Goal: Find specific page/section: Find specific page/section

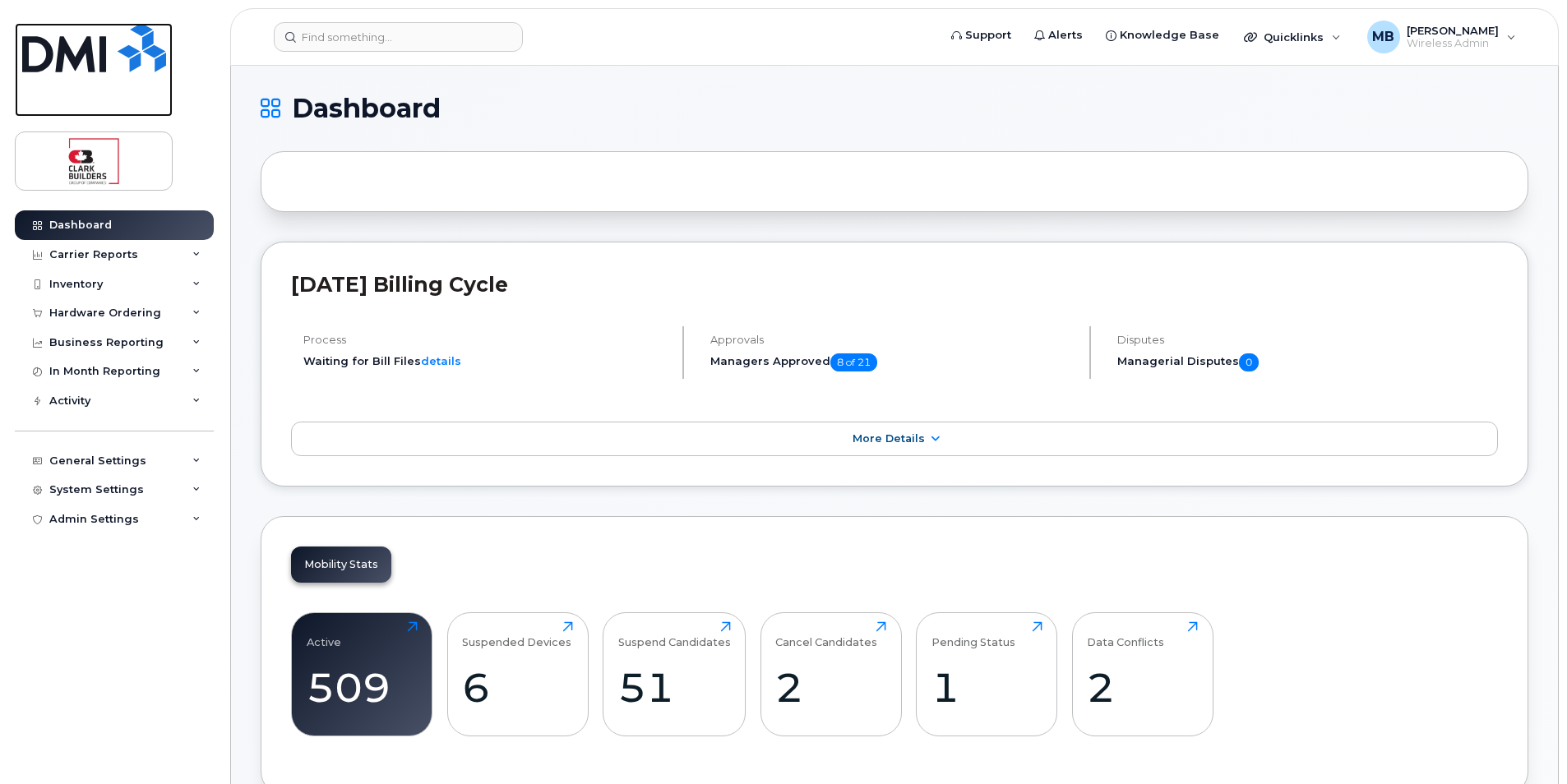
click at [135, 42] on img at bounding box center [94, 47] width 144 height 49
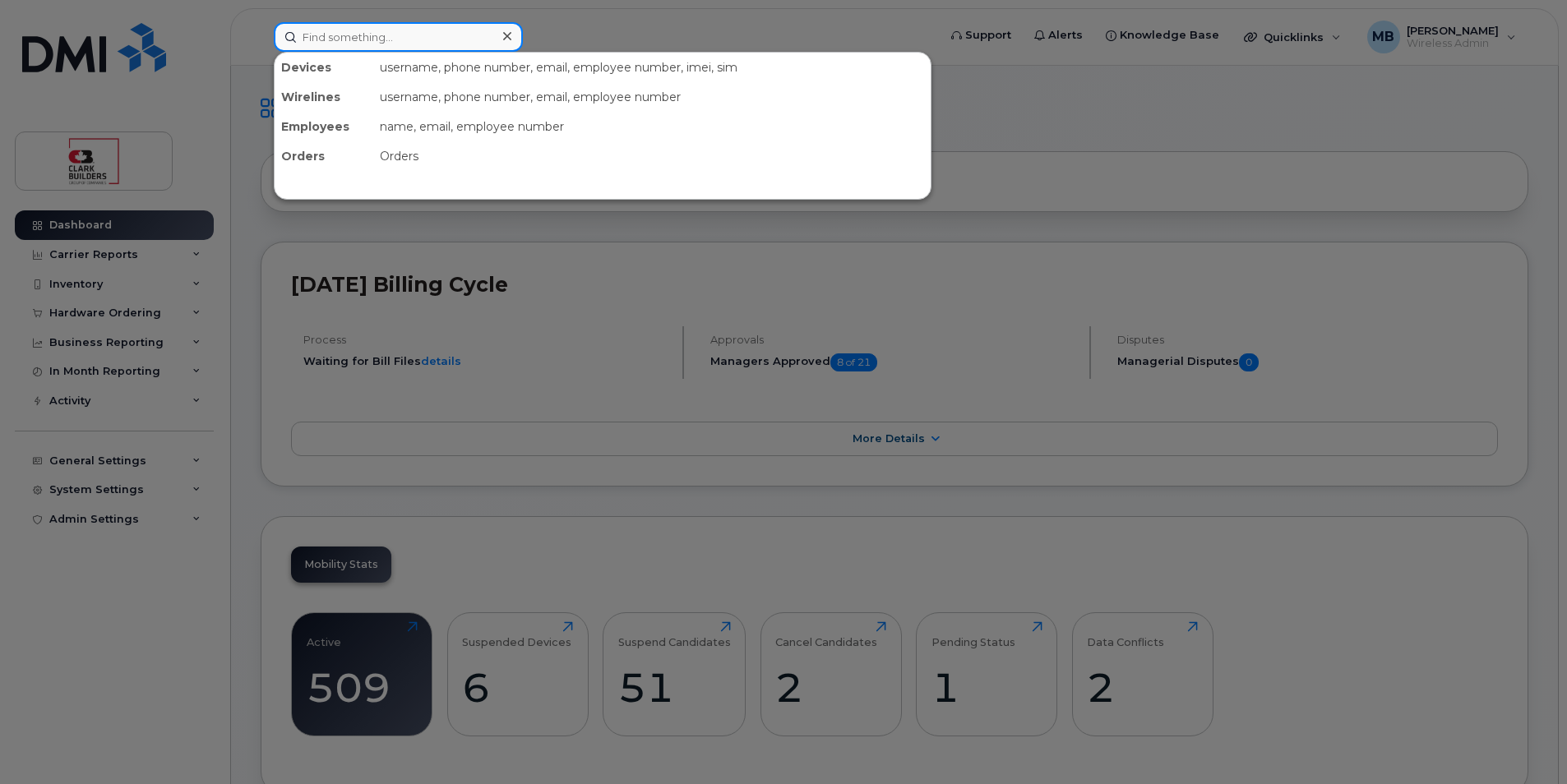
click at [358, 39] on input at bounding box center [398, 37] width 250 height 29
click at [387, 37] on input at bounding box center [398, 37] width 250 height 29
click at [355, 38] on input at bounding box center [398, 37] width 250 height 29
click at [401, 42] on input at bounding box center [398, 37] width 250 height 29
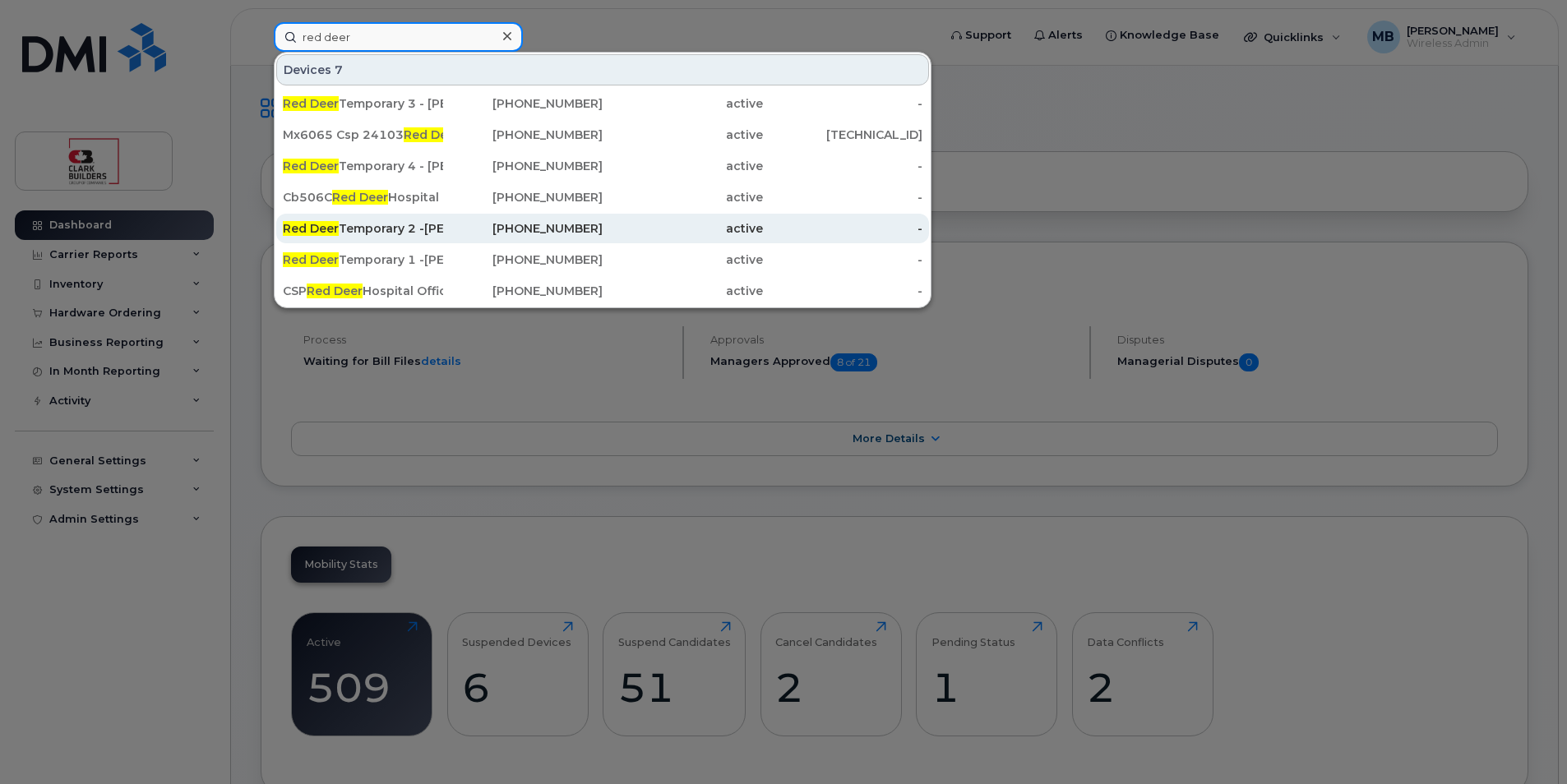
type input "red deer"
click at [411, 226] on div "Red Deer Temporary 2 -Josh Flynn" at bounding box center [363, 228] width 160 height 16
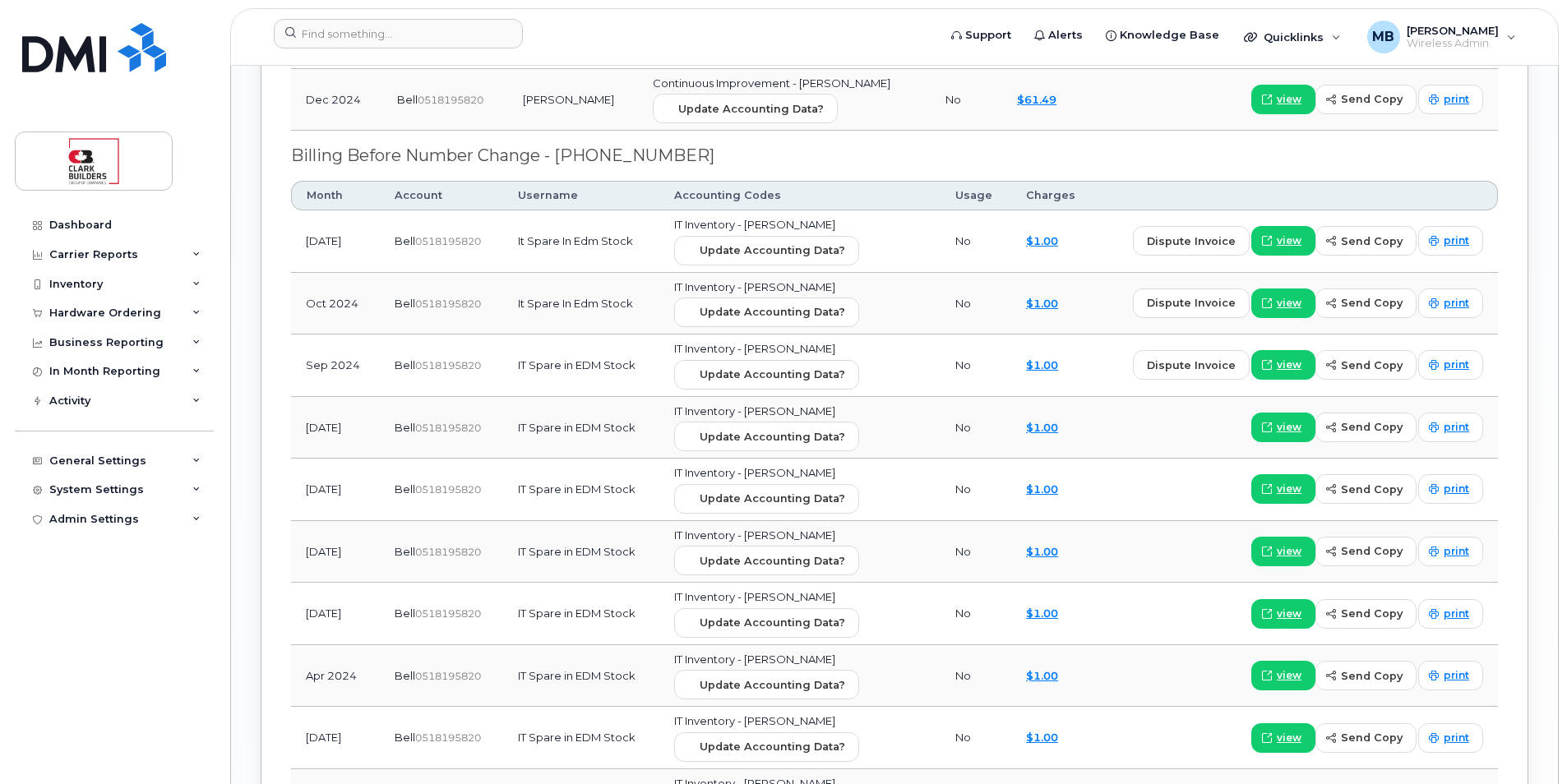
scroll to position [3206, 0]
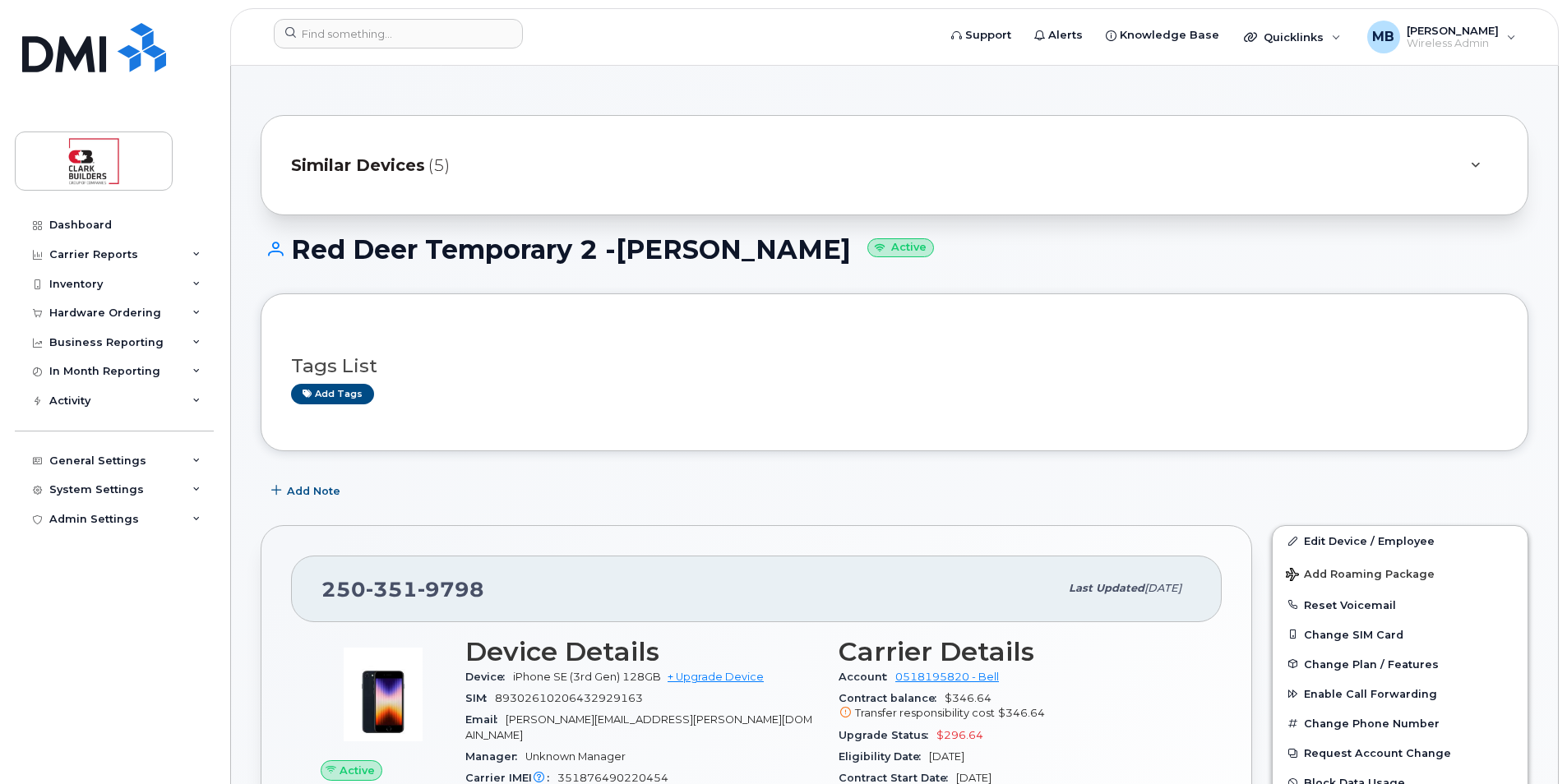
click at [601, 126] on div "Similar Devices (5)" at bounding box center [895, 165] width 1268 height 101
click at [351, 36] on input at bounding box center [398, 33] width 250 height 29
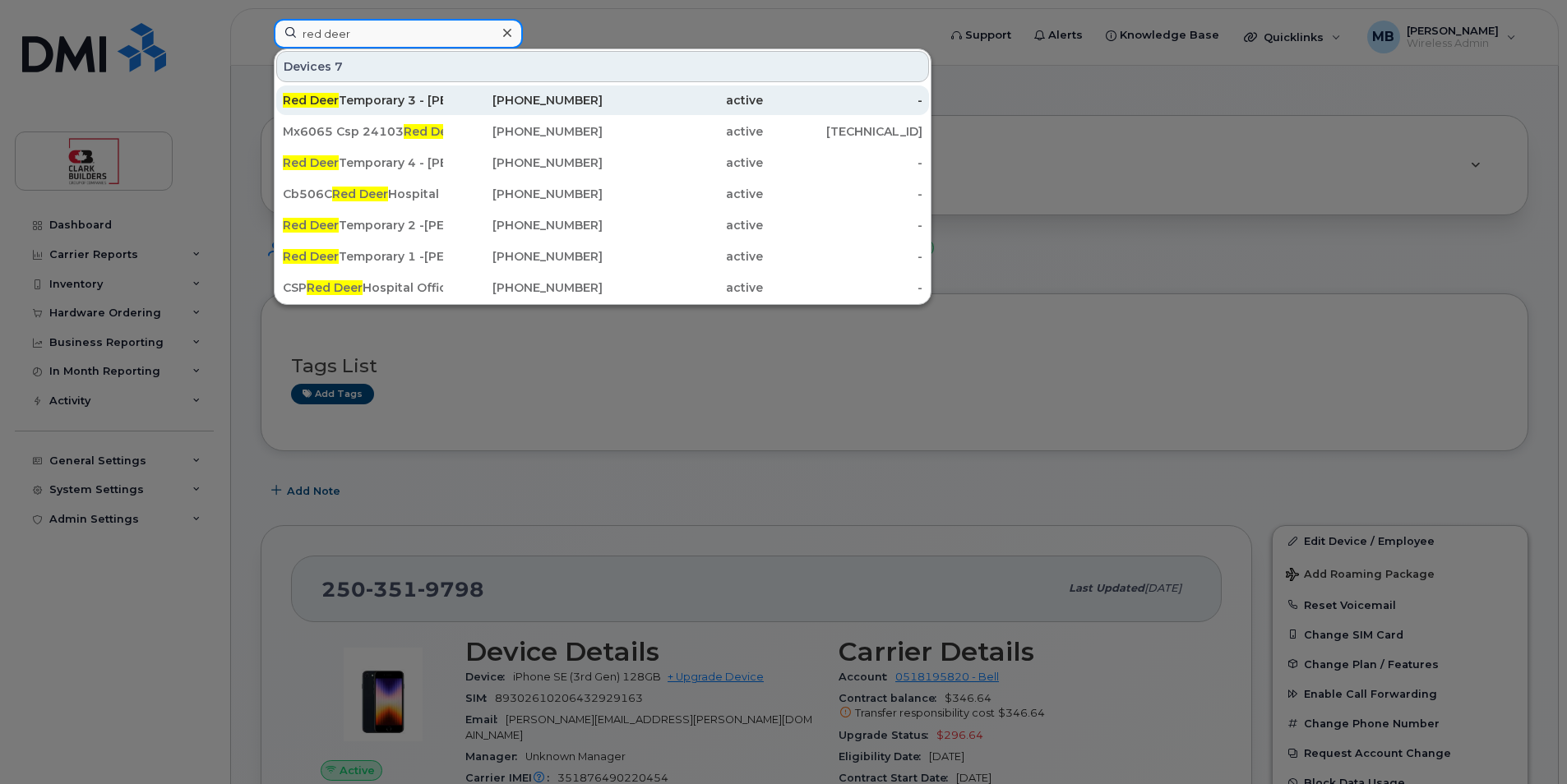
type input "red deer"
click at [498, 102] on div "587-341-7607" at bounding box center [524, 100] width 160 height 16
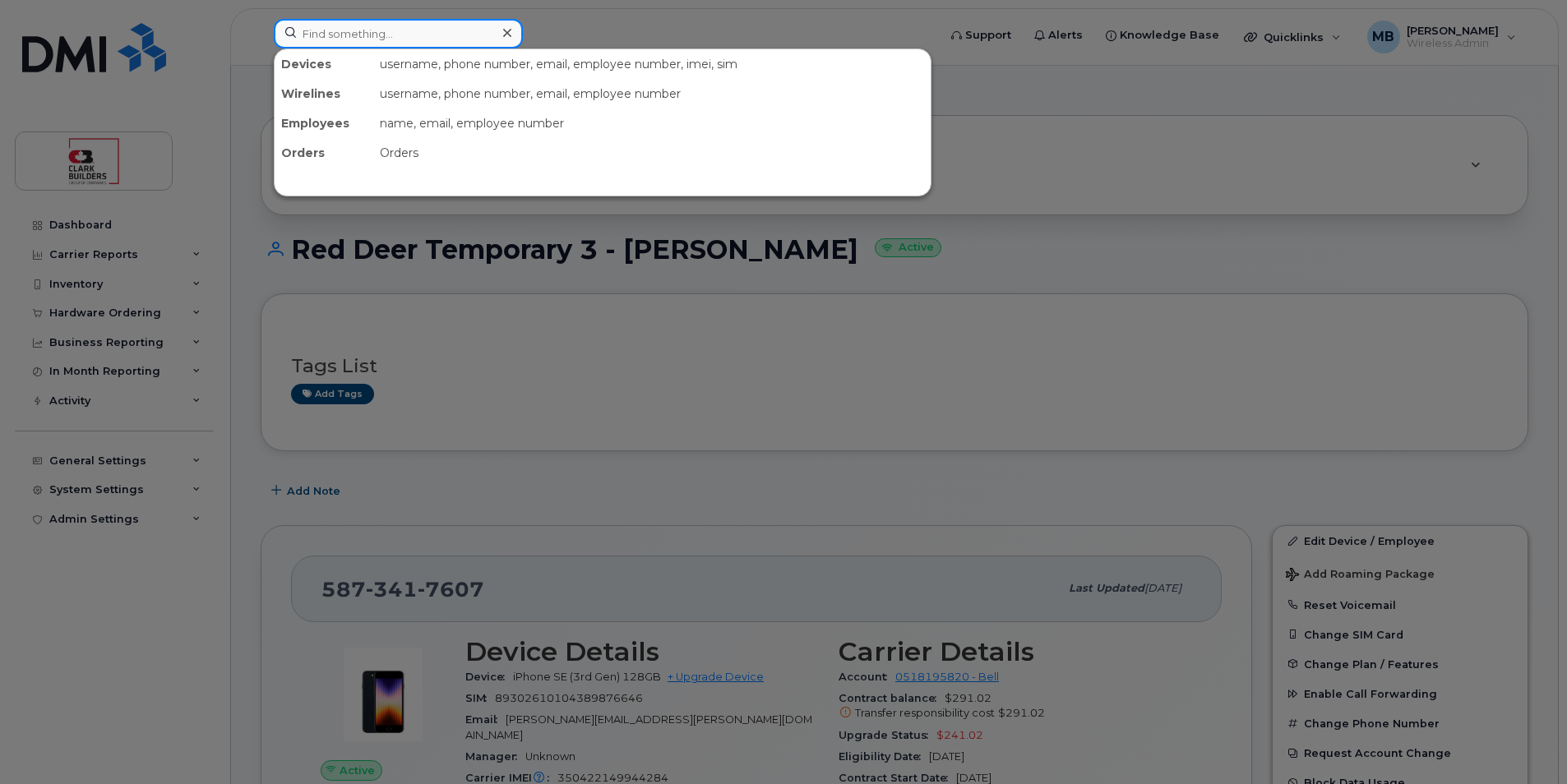
click at [393, 36] on input at bounding box center [398, 33] width 250 height 29
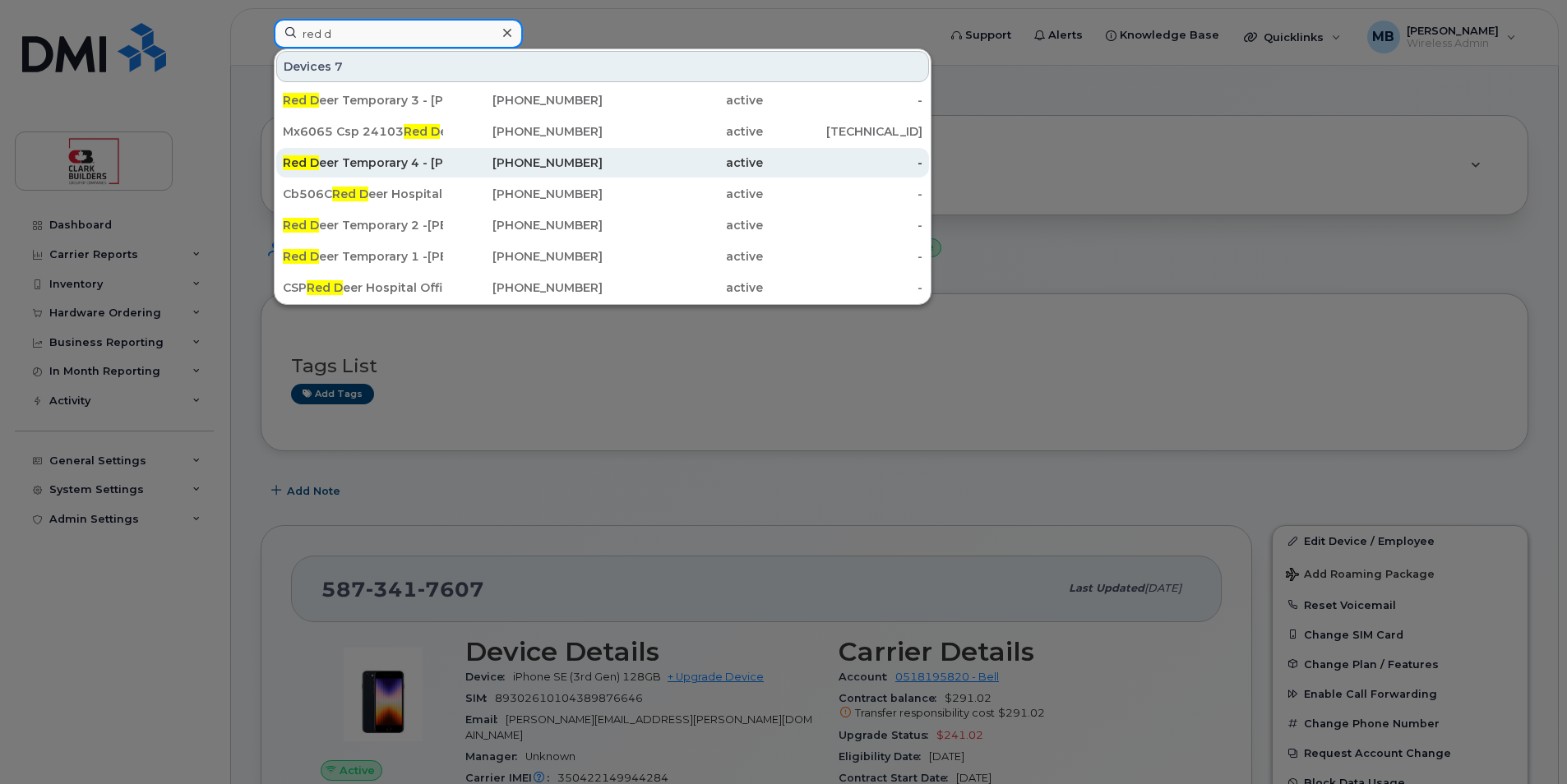
type input "red d"
click at [413, 157] on div "Red D eer Temporary 4 - [PERSON_NAME]" at bounding box center [363, 162] width 160 height 16
